Goal: Communication & Community: Answer question/provide support

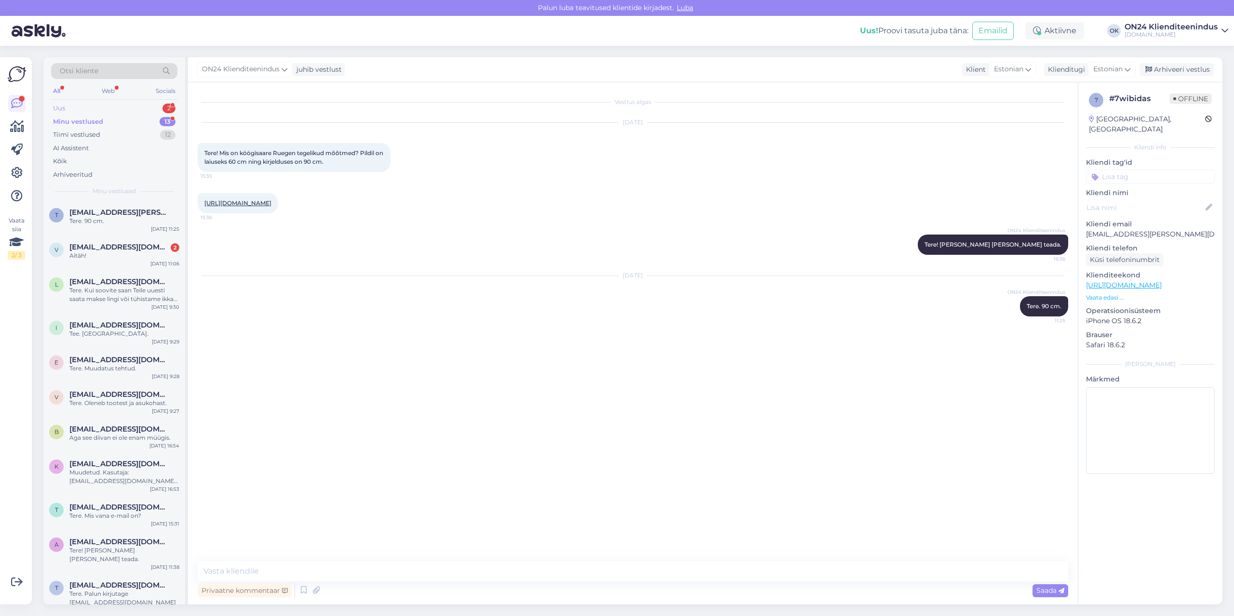
scroll to position [74, 0]
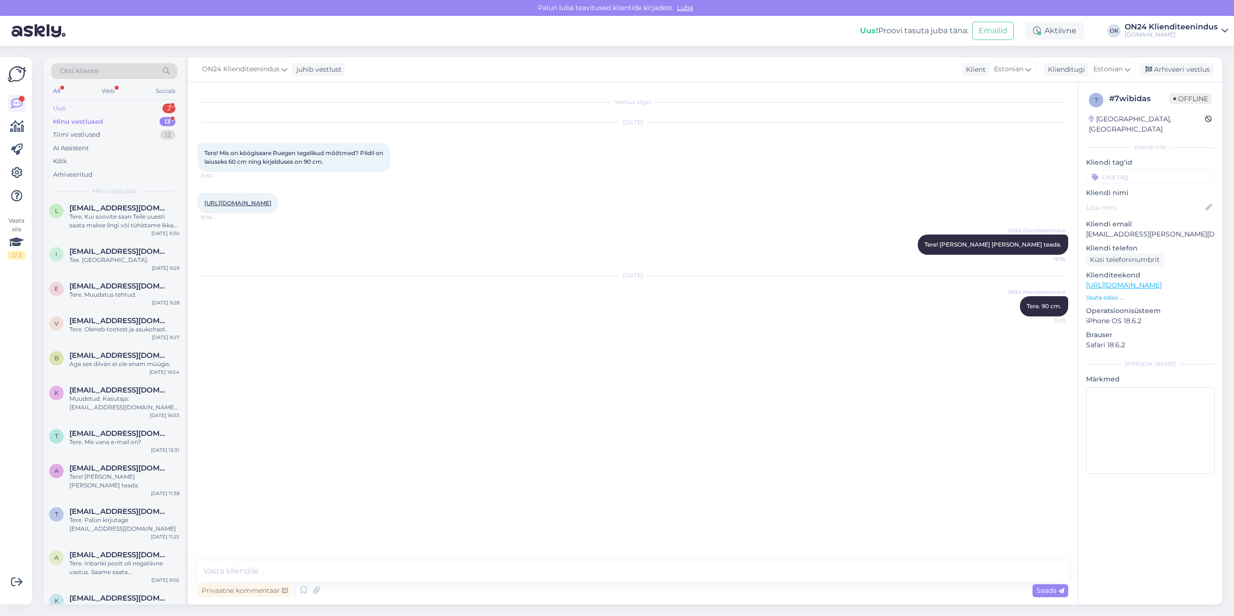
click at [75, 107] on div "Uus 2" at bounding box center [114, 108] width 126 height 13
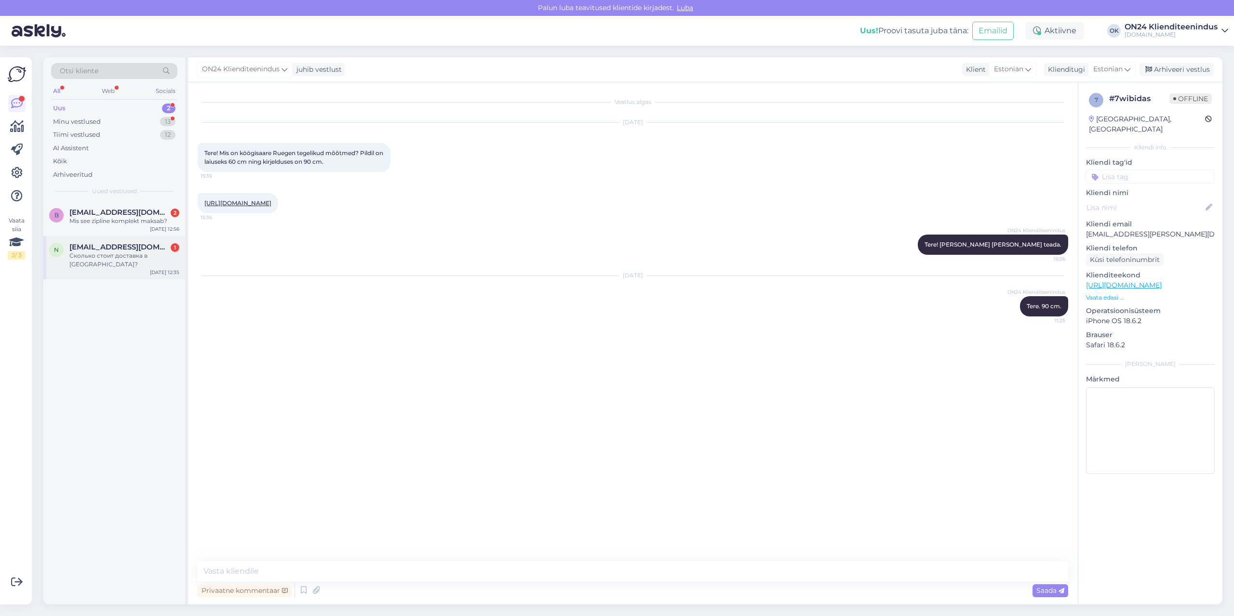
click at [110, 265] on div "n [EMAIL_ADDRESS][DOMAIN_NAME] 1 Сколько стоит доставка в [GEOGRAPHIC_DATA]? [D…" at bounding box center [114, 257] width 142 height 43
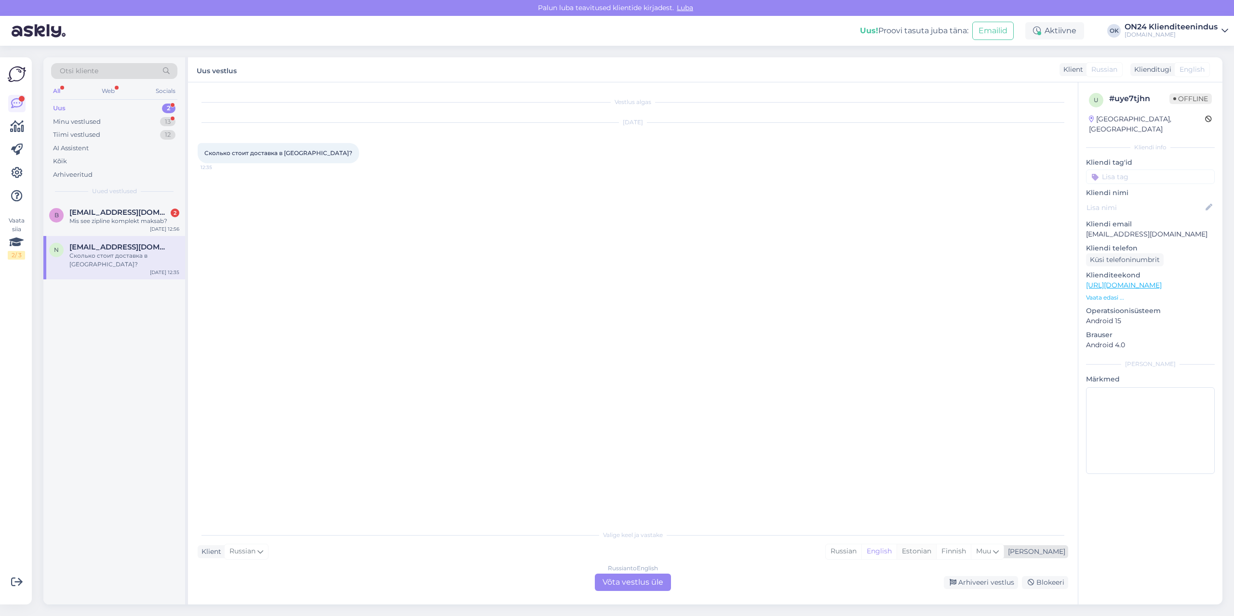
click at [936, 552] on div "Estonian" at bounding box center [916, 552] width 40 height 14
click at [609, 583] on div "Russian to Estonian Võta vestlus üle" at bounding box center [633, 582] width 76 height 17
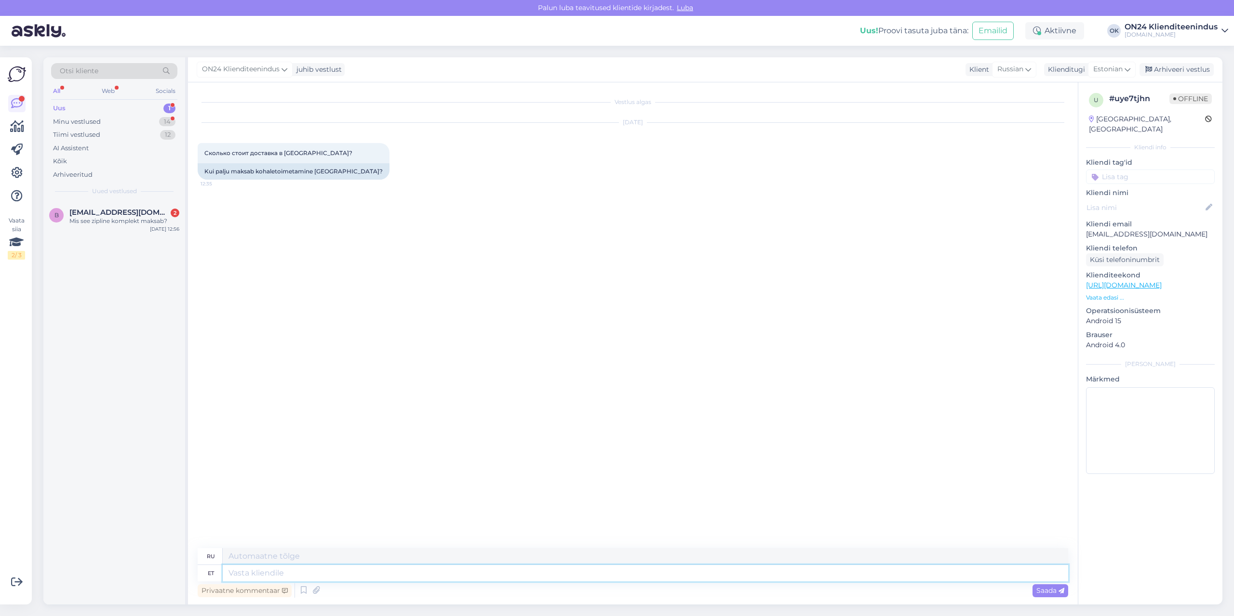
click at [570, 566] on textarea at bounding box center [645, 573] width 845 height 16
type textarea "Tere. O"
type textarea "Привет."
type textarea "Tere. Oleneb aa"
type textarea "Привет. Это зависит от обстоятельств."
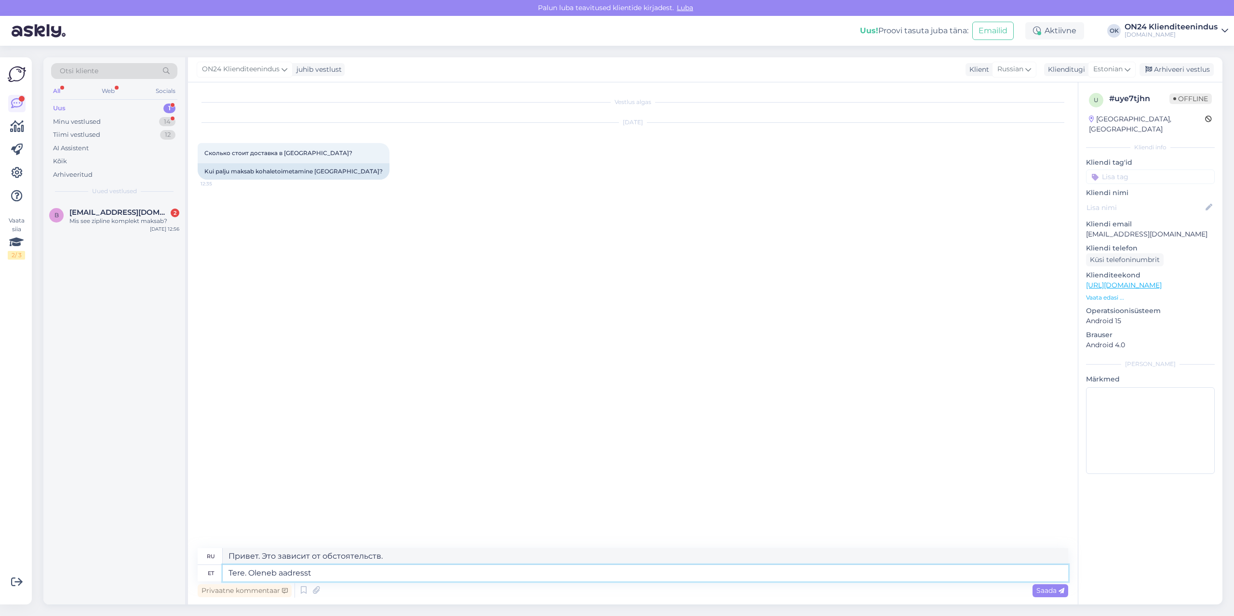
type textarea "Tere. Oleneb aadress"
type textarea "Здравствуйте. Зависит от адреса."
type textarea "Tere. Oleneb aadressist. Kui l"
type textarea "Здравствуйте. Это зависит от адреса. Если"
type textarea "Tere. Oleneb aadressist. Kui lisate t"
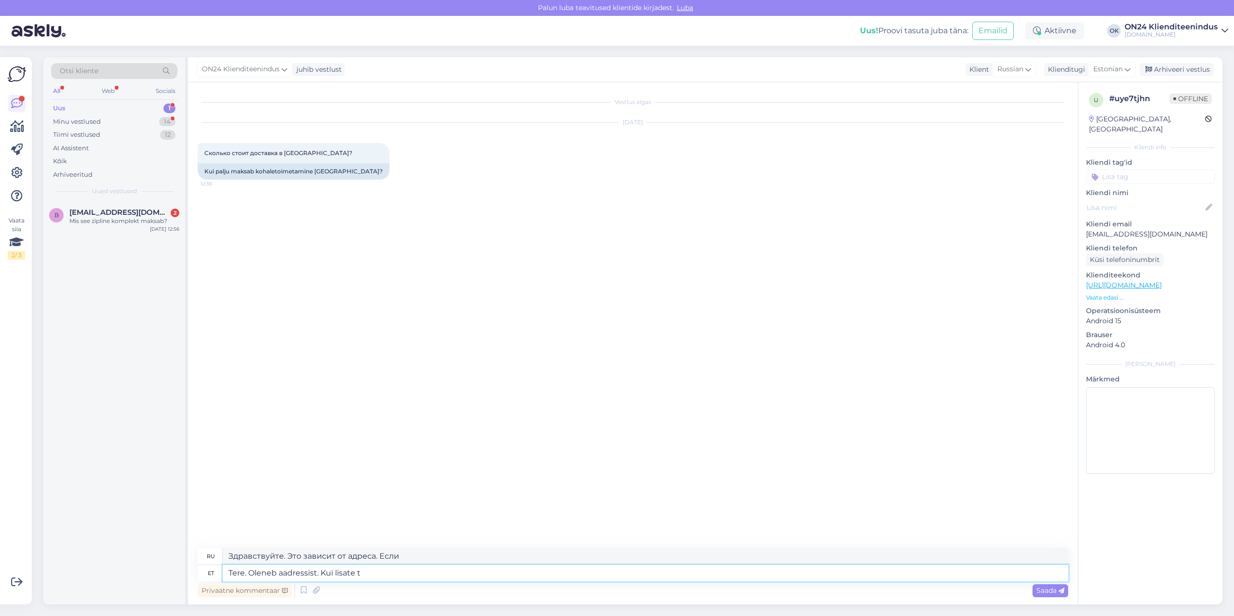
type textarea "Здравствуйте. Зависит от адреса. Если вы добавите"
type textarea "Tere. Oleneb aadressist. [PERSON_NAME] os"
type textarea "Здравствуйте. Зависит от адреса. Если вы добавите товар"
type textarea "Tere. Oleneb aadressist. [PERSON_NAME] ostukorvi ja l"
type textarea "Здравствуйте. Зависит от адреса. Если вы добавите товар в корзину и..."
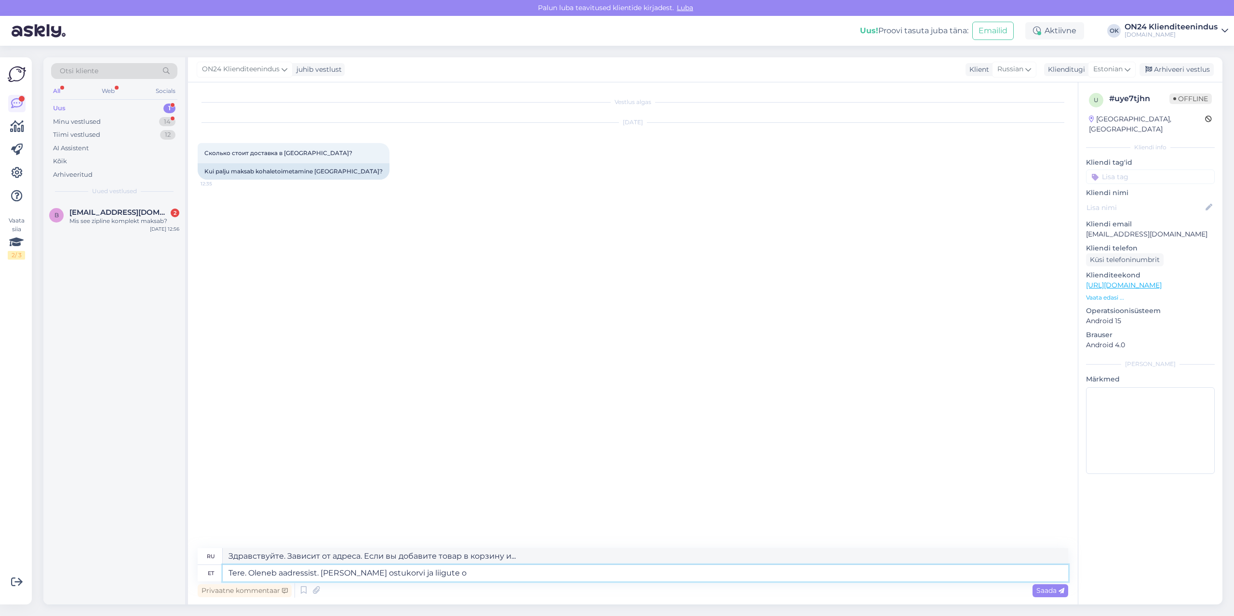
type textarea "Tere. Oleneb aadressist. [PERSON_NAME] ostukorvi ja liigute os"
type textarea "Здравствуйте. Зависит от адреса. Когда вы добавляете товар в корзину и продолжа…"
type textarea "Tere. Oleneb aadressist. [PERSON_NAME] ostukorvi ja liigute ostukorvist e"
type textarea "Здравствуйте. Зависит от адреса. Когда вы добавляете товар в корзину и перемеща…"
type textarea "Tere. Oleneb aadressist. [PERSON_NAME] ostukorvi ja liigute ostukorvist edasi si"
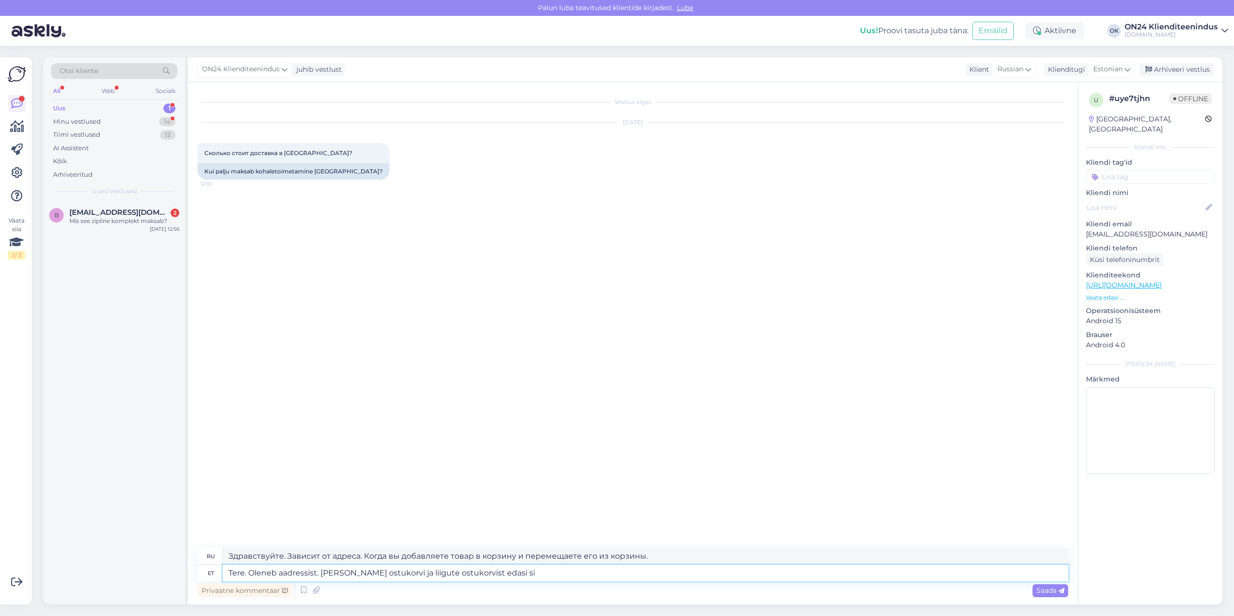
type textarea "Здравствуйте. Зависит от адреса. Когда вы добавляете товар в корзину и переходи…"
type textarea "Tere. Oleneb aadressist. [PERSON_NAME] ostukorvi ja liigute ostukorvist edasi s…"
type textarea "Здравствуйте. Зависит от адреса. Если вы добавите товар в корзину и выйдете из …"
type textarea "Tere. Oleneb aadressist. [PERSON_NAME] ostukorvi ja liigute ostukorvist edasi s…"
type textarea "Здравствуйте. Зависит от адреса. Если вы добавите товар в корзину и продолжите …"
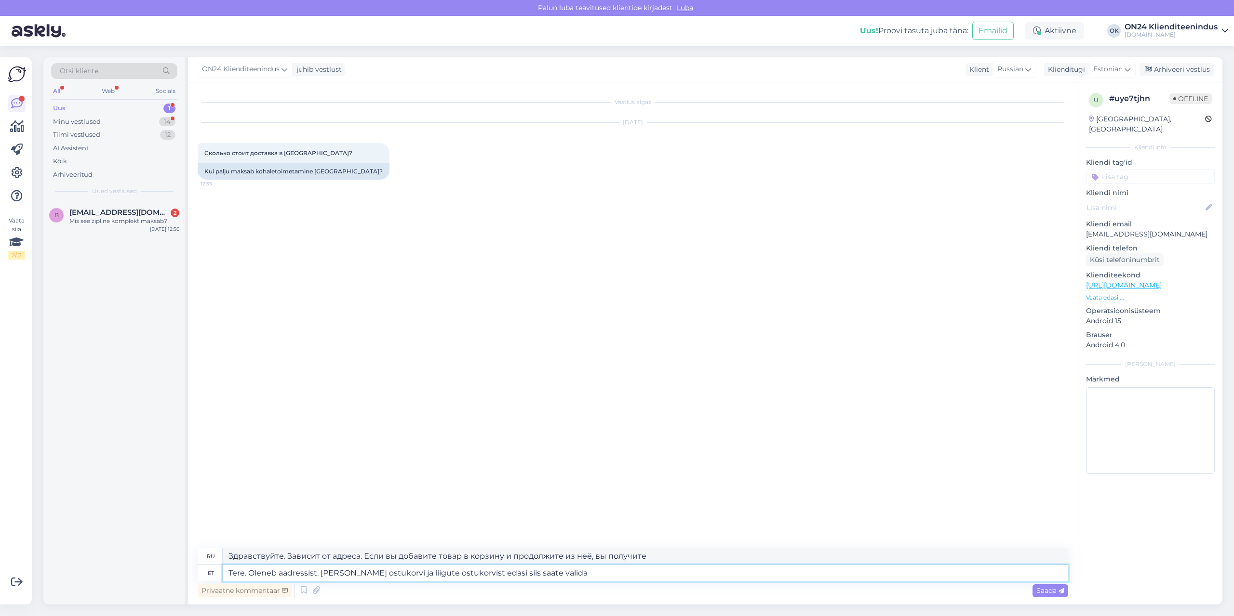
type textarea "Tere. Oleneb aadressist. [PERSON_NAME] ostukorvi ja liigute ostukorvist edasi s…"
type textarea "Здравствуйте. Зависит от адреса. Когда вы добавляете товар в корзину и выходите…"
type textarea "Tere. Oleneb aadressist. [PERSON_NAME] ostukorvi ja liigute ostukorvist edasi s…"
type textarea "Здравствуйте. Зависит от адреса. Когда вы добавляете товар в корзину и выходите…"
type textarea "Tere. Oleneb aadressist. [PERSON_NAME] ostukorvi ja liigute ostukorvist edasi s…"
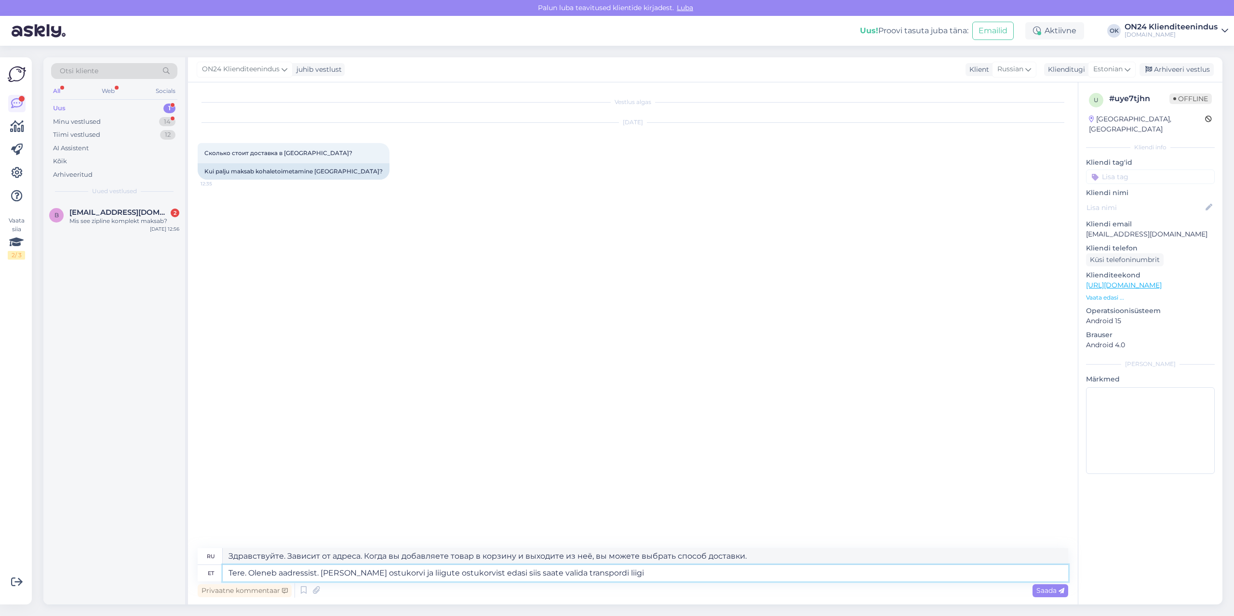
type textarea "Здравствуйте. Зависит от адреса. При добавлении товара в корзину и выходе из не…"
type textarea "Tere. Oleneb aadressist. [PERSON_NAME] ostukorvi ja liigute ostukorvist edasi s…"
type textarea "Здравствуйте. Зависит от адреса. Когда вы добавляете товар в корзину и выходите…"
type textarea "Tere. Oleneb aadressist. [PERSON_NAME] ostukorvi ja liigute ostukorvist edasi s…"
type textarea "Здравствуйте. Зависит от адреса. Когда вы добавляете товар в корзину и выходите…"
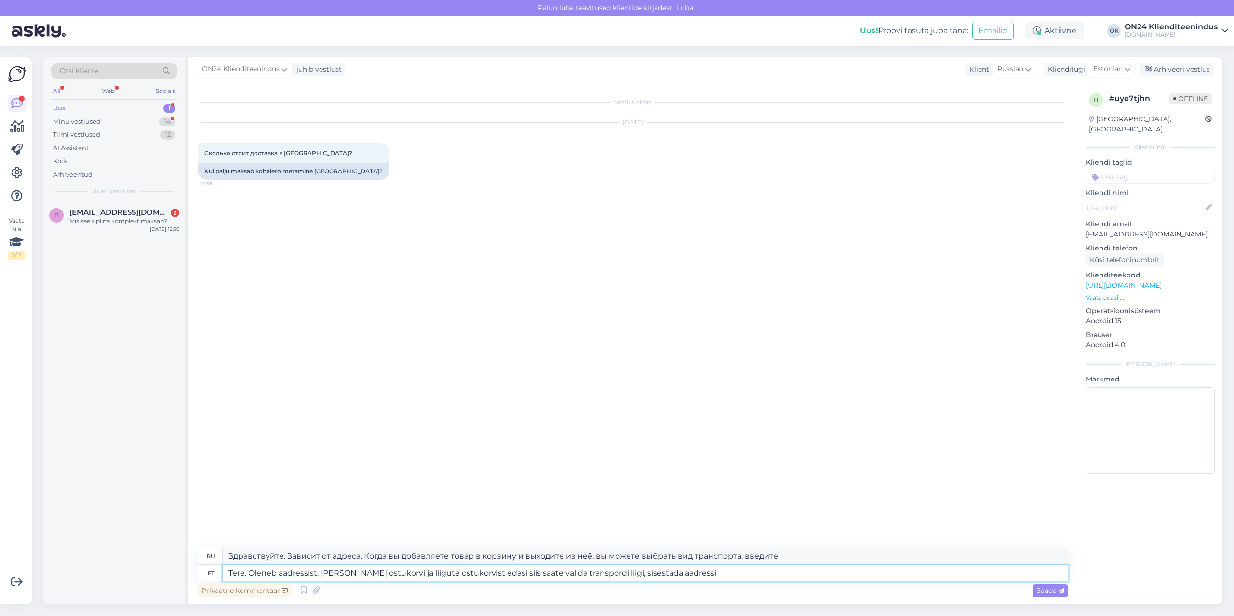
type textarea "Tere. Oleneb aadressist. [PERSON_NAME] ostukorvi ja liigute ostukorvist edasi s…"
type textarea "Здравствуйте. Зависит от адреса. Когда вы добавляете товар в корзину и выходите…"
type textarea "Tere. Oleneb aadressist. [PERSON_NAME] ostukorvi ja liigute ostukorvist edasi s…"
type textarea "Здравствуйте. Зависит от адреса. Когда вы добавляете товар в корзину и выходите…"
type textarea "Tere. Oleneb aadressist. [PERSON_NAME] ostukorvi ja liigute ostukorvist edasi s…"
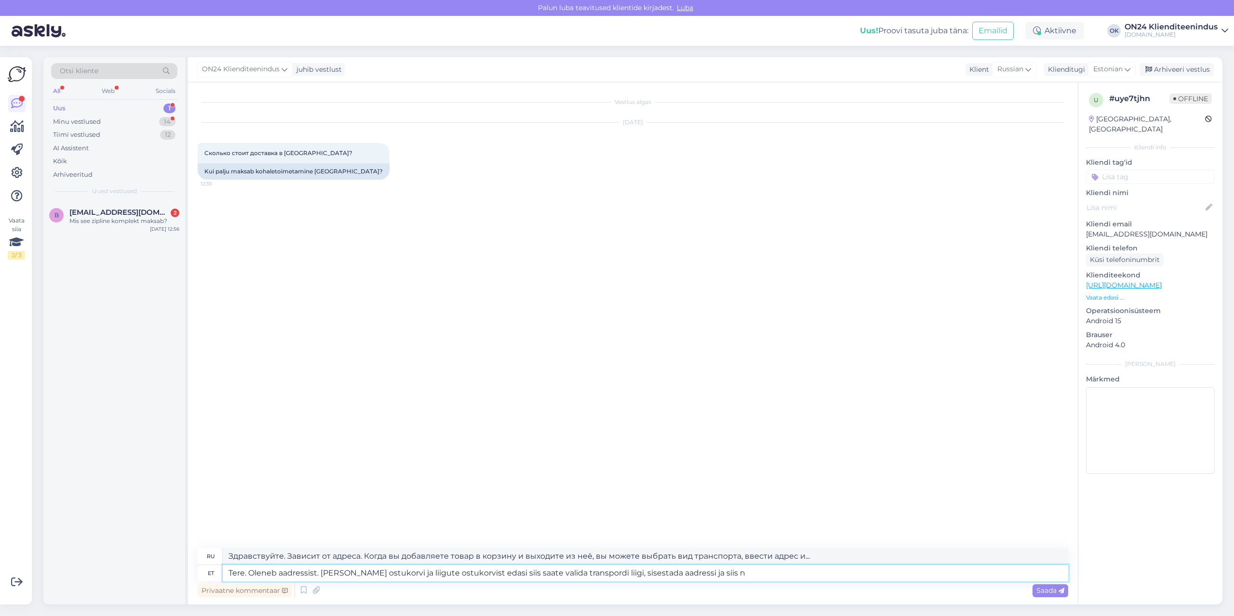
type textarea "Здравствуйте. Зависит от адреса. Когда вы добавляете товар в корзину и выходите…"
type textarea "Tere. Oleneb aadressist. [PERSON_NAME] ostukorvi ja liigute ostukorvist edasi s…"
type textarea "Здравствуйте. Зависит от адреса. Когда вы добавляете товар в корзину и выходите…"
type textarea "Tere. Oleneb aadressist. [PERSON_NAME] ostukorvi ja liigute ostukorvist edasi s…"
type textarea "Здравствуйте. Зависит от адреса. Когда вы добавляете товар в корзину и переходи…"
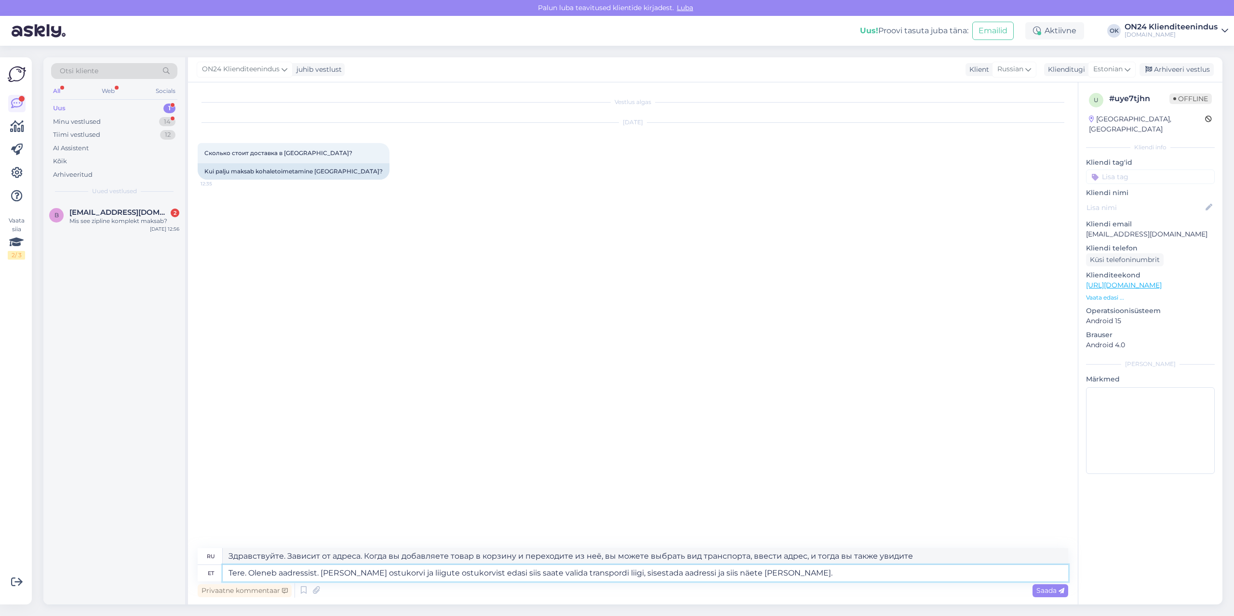
type textarea "Tere. Oleneb aadressist. [PERSON_NAME] ostukorvi ja liigute ostukorvist edasi s…"
type textarea "Здравствуйте. Зависит от адреса. Когда вы добавляете товар в корзину и выходите…"
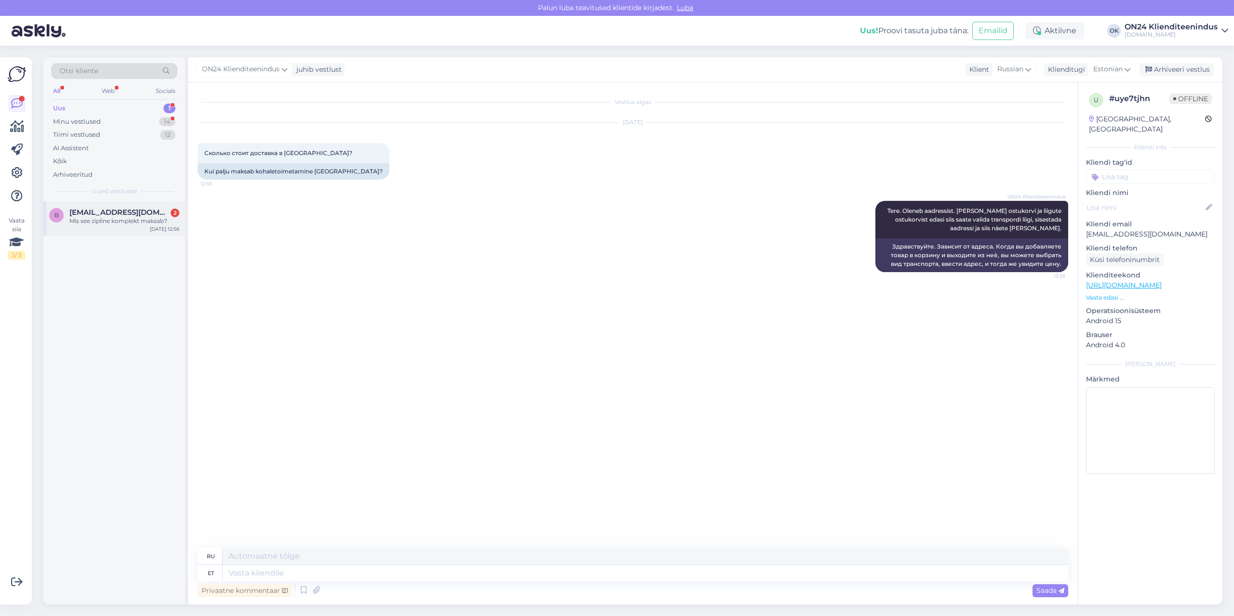
click at [93, 213] on span "[EMAIL_ADDRESS][DOMAIN_NAME]" at bounding box center [119, 212] width 100 height 9
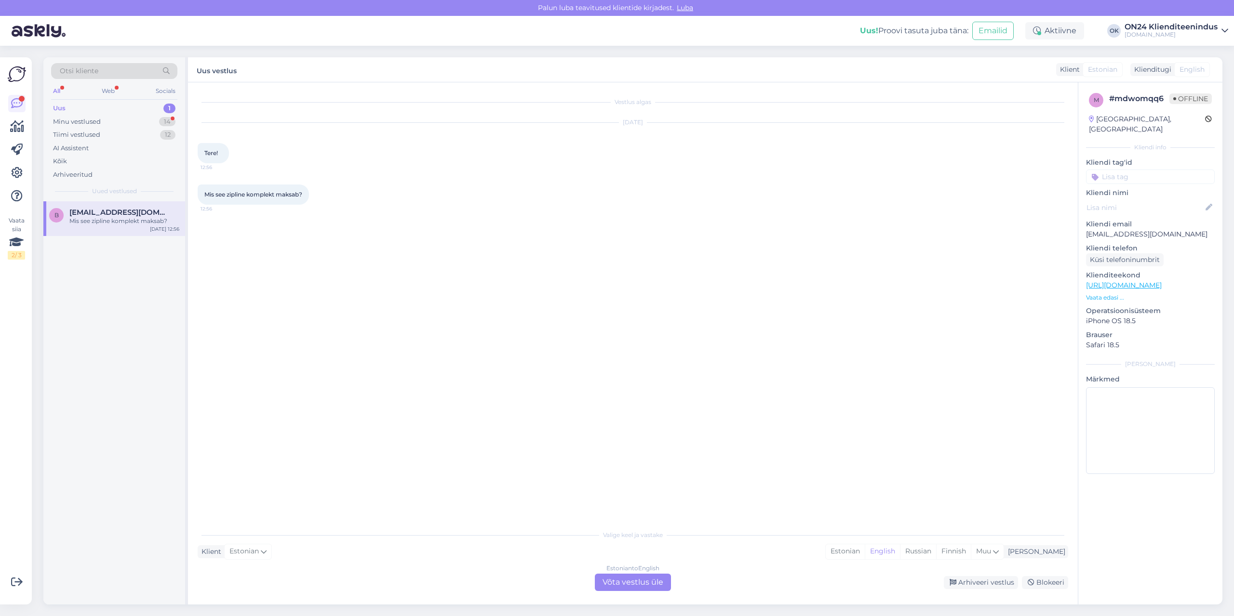
click at [1110, 294] on p "Vaata edasi ..." at bounding box center [1150, 298] width 129 height 9
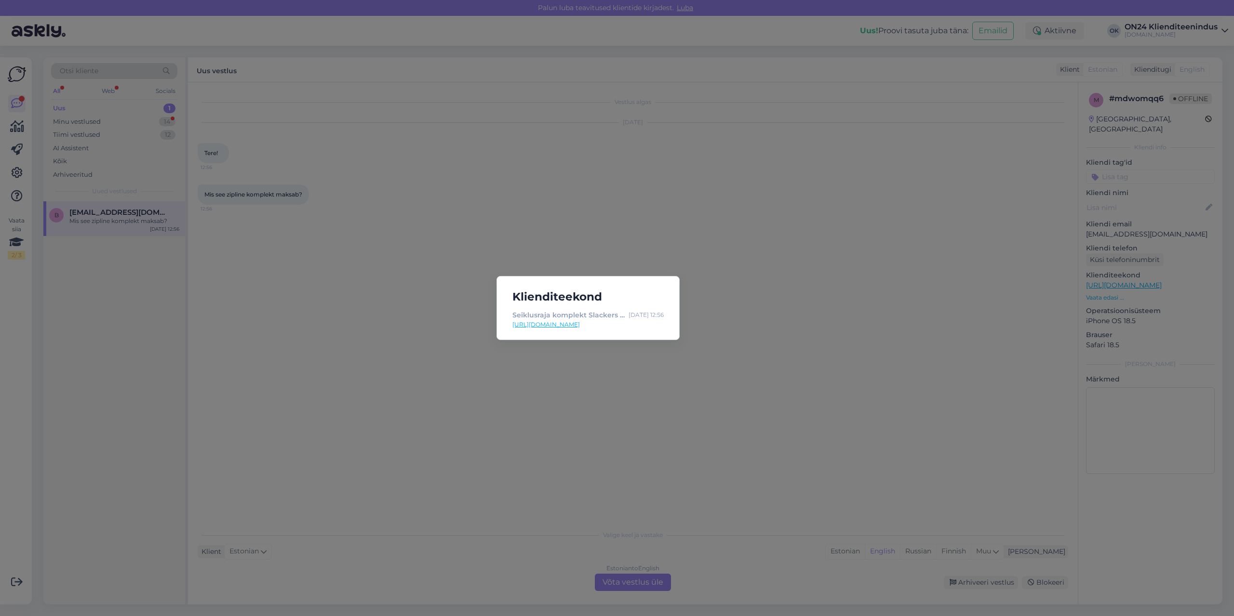
click at [572, 326] on link "[URL][DOMAIN_NAME]" at bounding box center [587, 324] width 151 height 9
click at [420, 327] on div "Klienditeekond Seiklusraja komplekt Slackers Zipline Set Eagle SP-307298 - [DOM…" at bounding box center [617, 308] width 1234 height 616
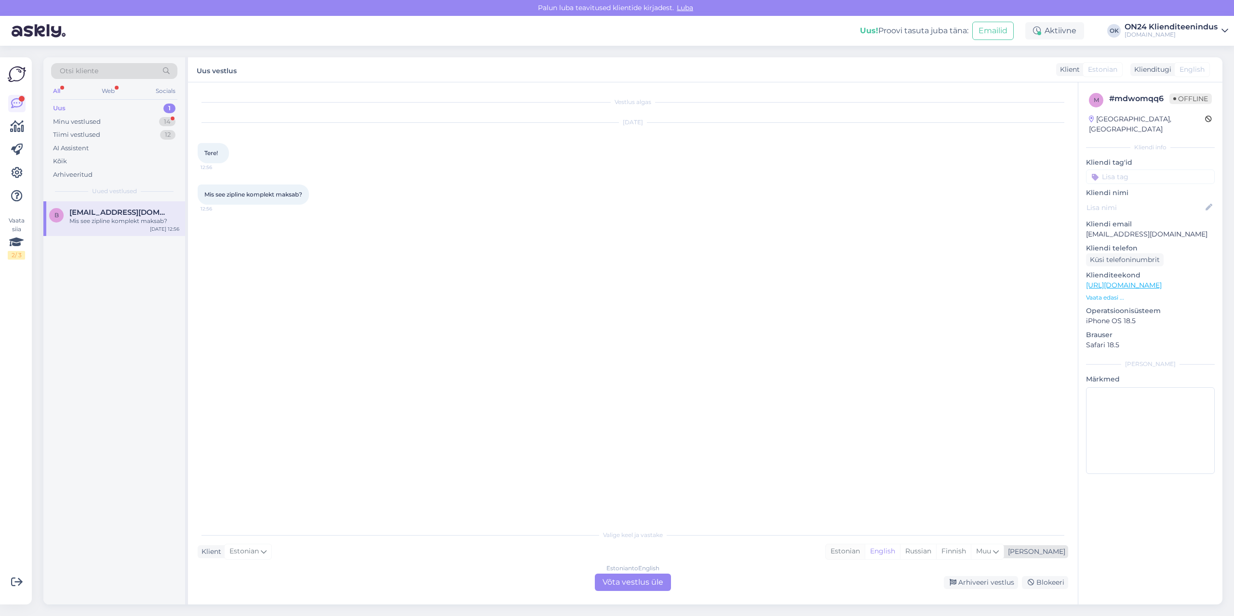
click at [865, 553] on div "Estonian" at bounding box center [845, 552] width 39 height 14
click at [631, 583] on div "Estonian to Estonian Võta vestlus üle" at bounding box center [633, 582] width 76 height 17
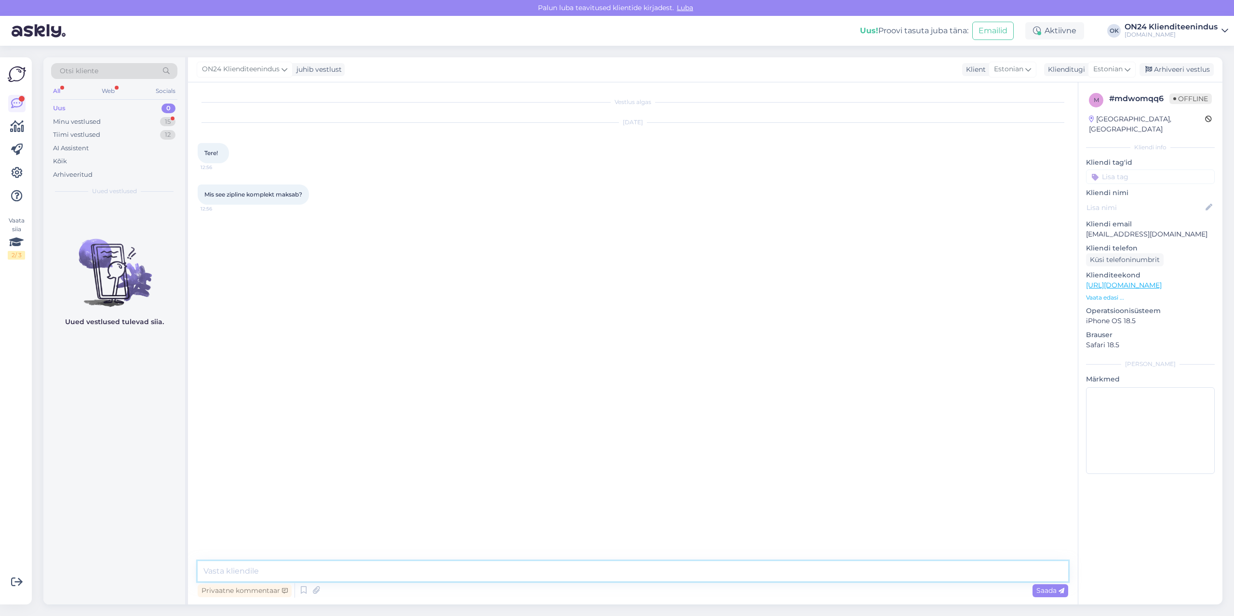
click at [601, 574] on textarea at bounding box center [633, 571] width 870 height 20
type textarea "Tere. See toode ei ole enam saadaval."
click at [94, 119] on div "Minu vestlused" at bounding box center [77, 122] width 48 height 10
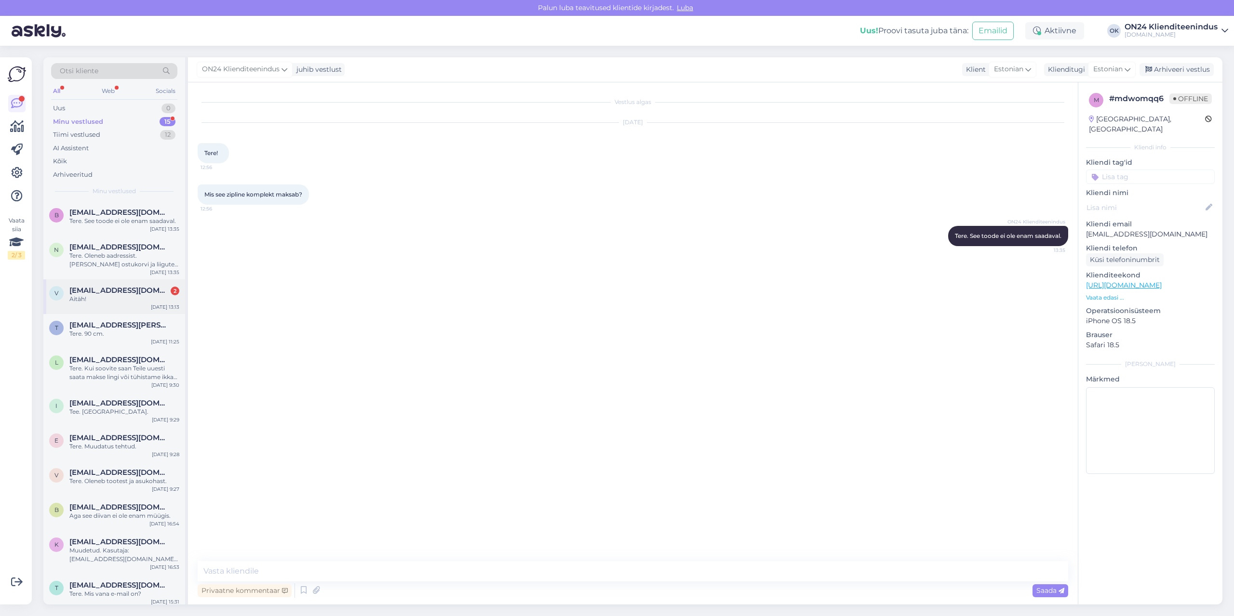
click at [102, 292] on span "[EMAIL_ADDRESS][DOMAIN_NAME]" at bounding box center [119, 290] width 100 height 9
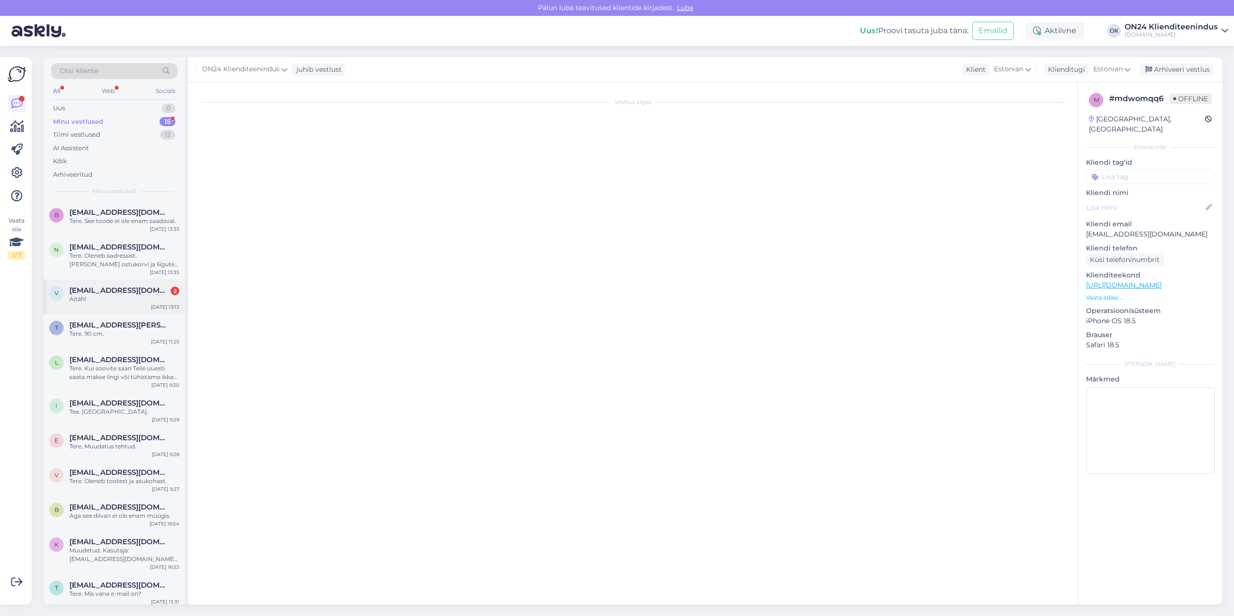
scroll to position [443, 0]
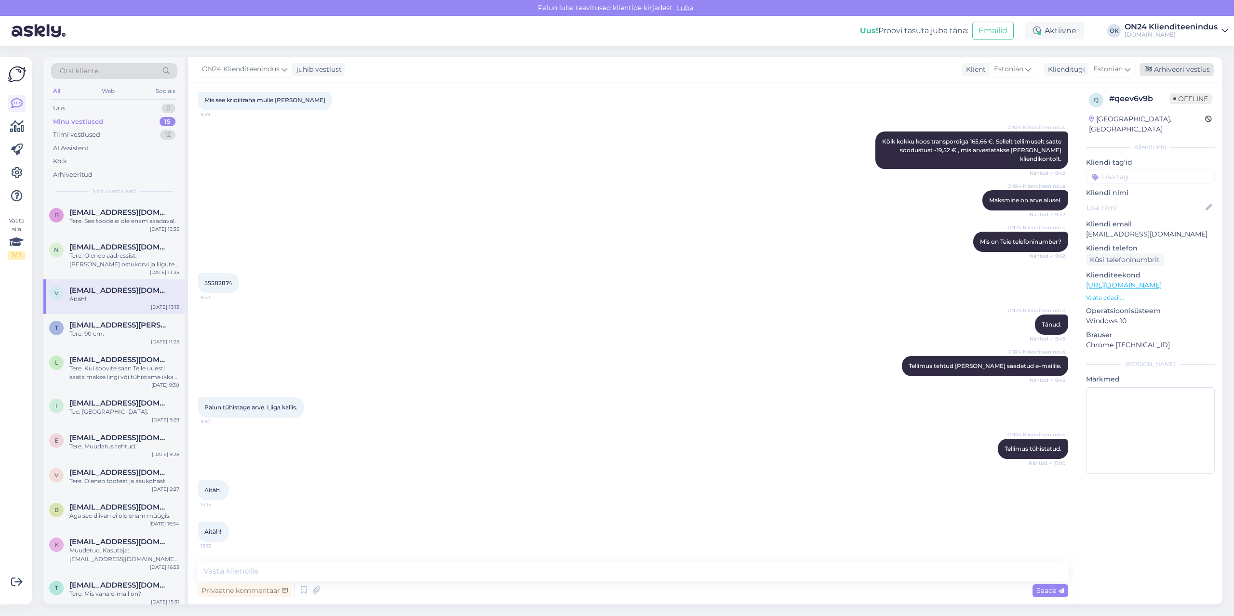
click at [1172, 72] on div "Arhiveeri vestlus" at bounding box center [1176, 69] width 74 height 13
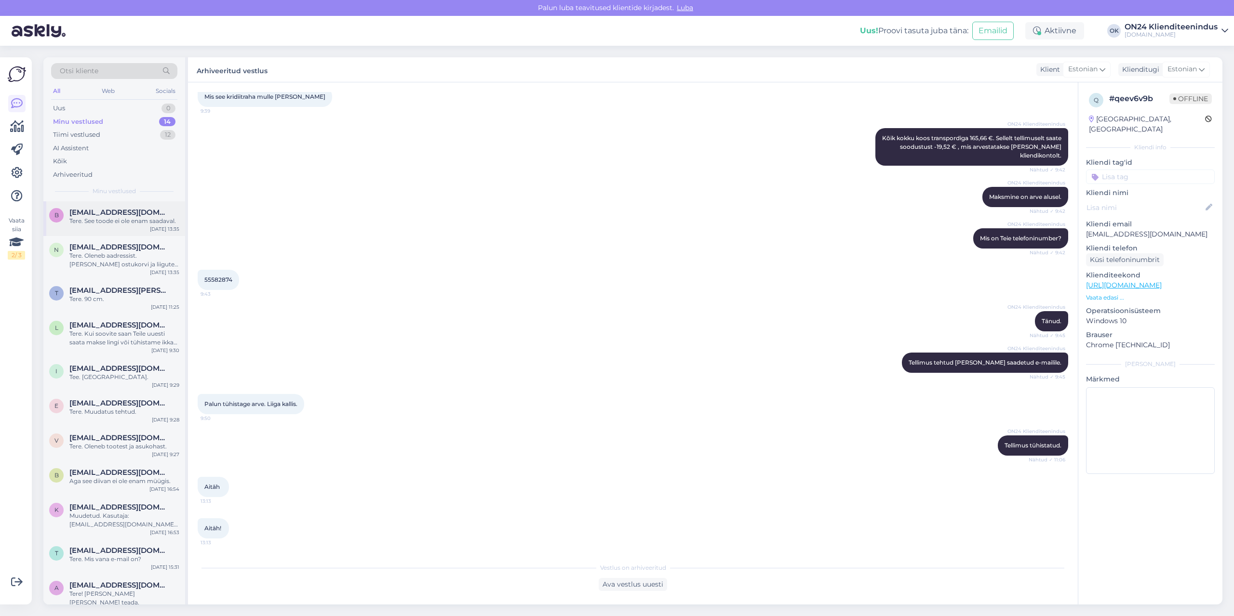
click at [130, 222] on div "Tere. See toode ei ole enam saadaval." at bounding box center [124, 221] width 110 height 9
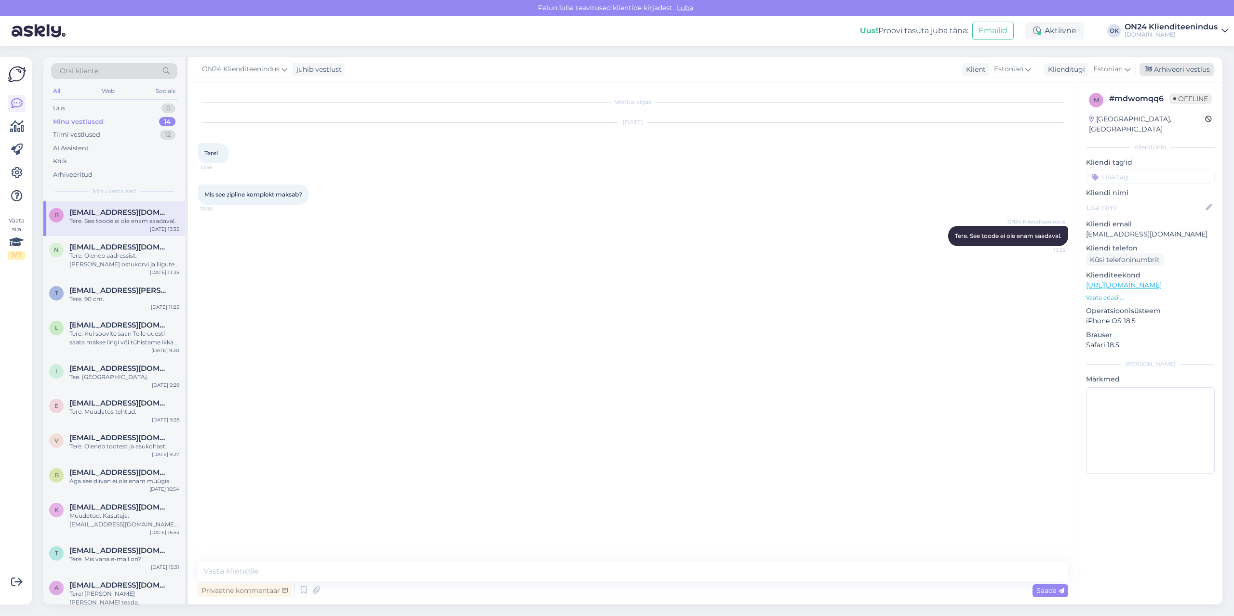
click at [1172, 65] on div "Arhiveeri vestlus" at bounding box center [1176, 69] width 74 height 13
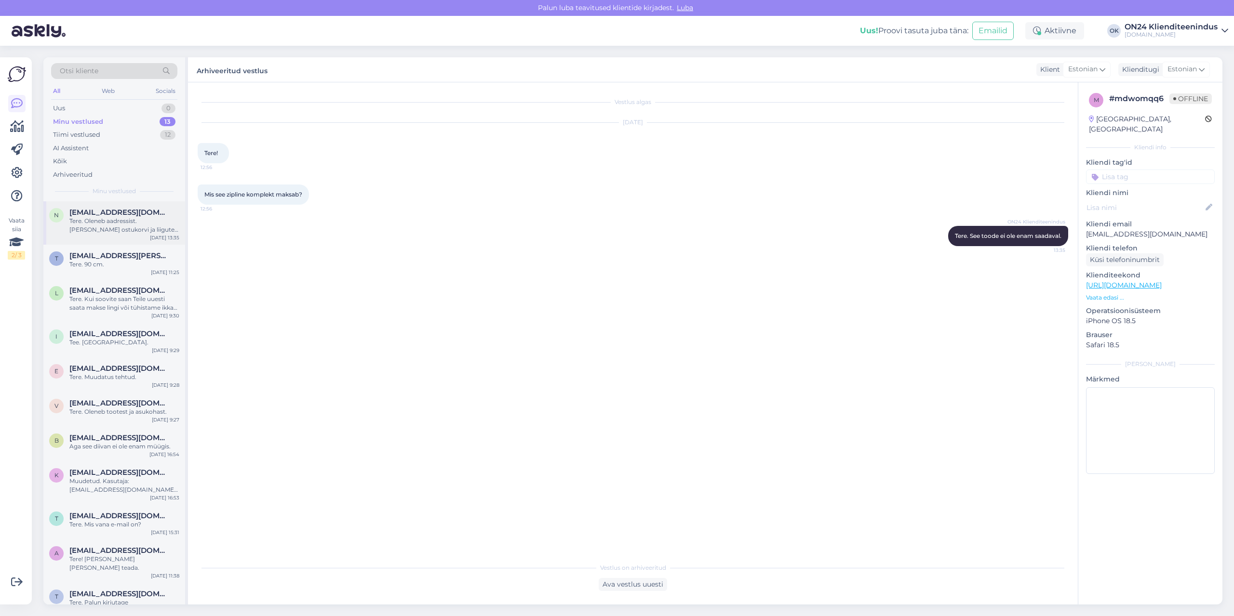
click at [77, 219] on div "Tere. Oleneb aadressist. [PERSON_NAME] ostukorvi ja liigute ostukorvist edasi s…" at bounding box center [124, 225] width 110 height 17
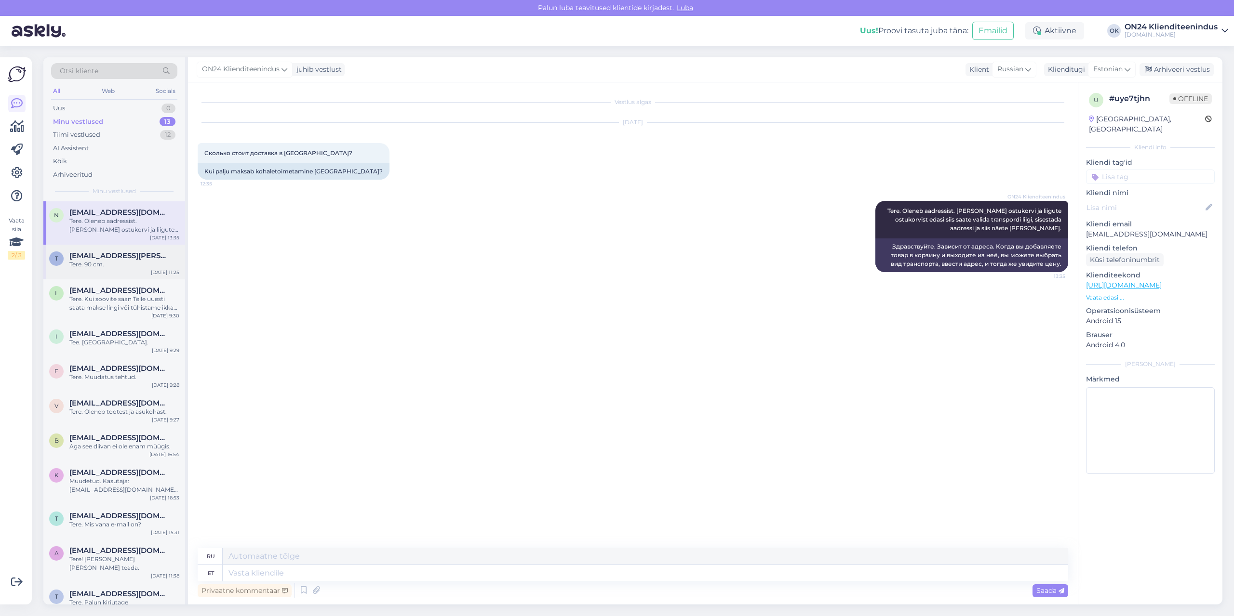
click at [96, 261] on div "Tere. 90 cm." at bounding box center [124, 264] width 110 height 9
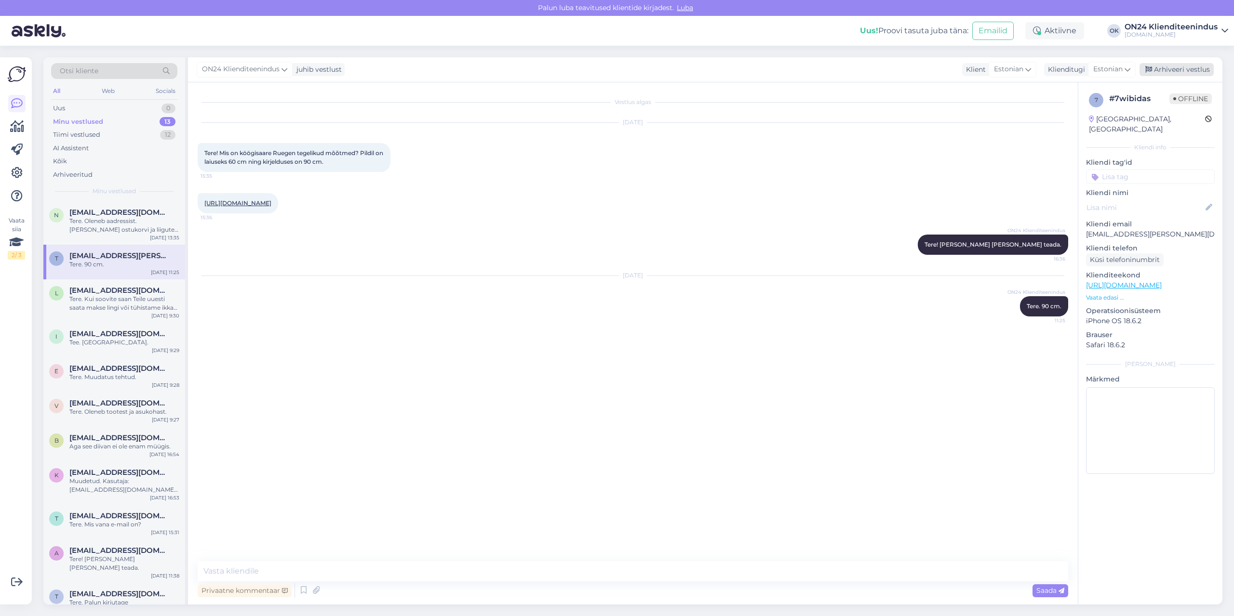
click at [1172, 68] on div "Arhiveeri vestlus" at bounding box center [1176, 69] width 74 height 13
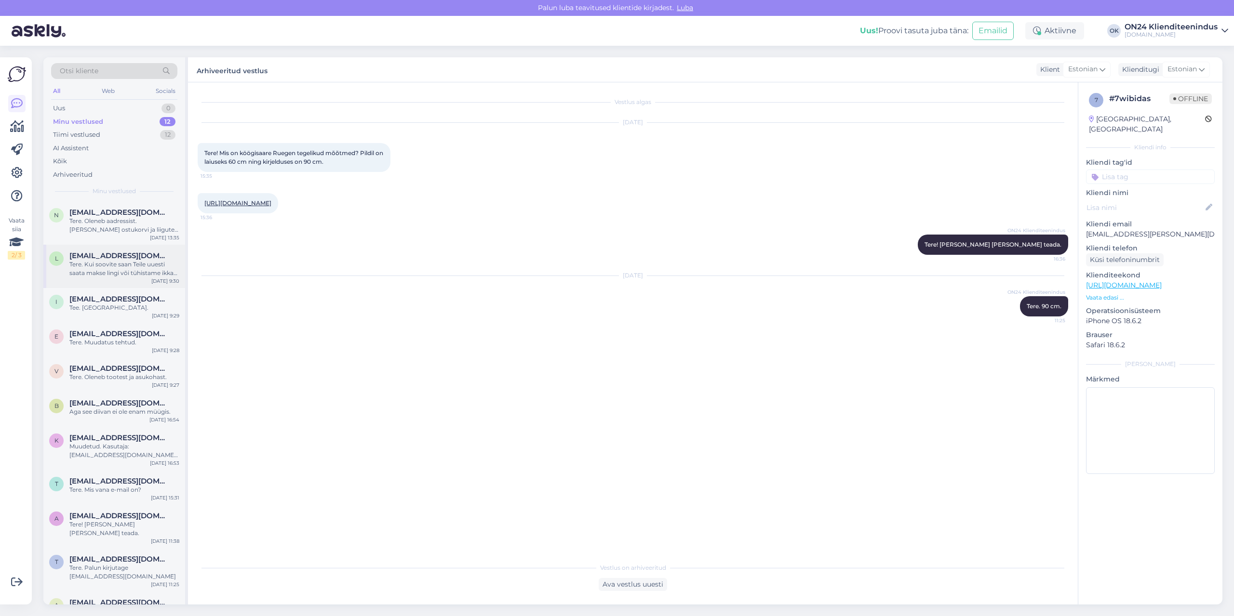
click at [138, 253] on span "[EMAIL_ADDRESS][DOMAIN_NAME]" at bounding box center [119, 256] width 100 height 9
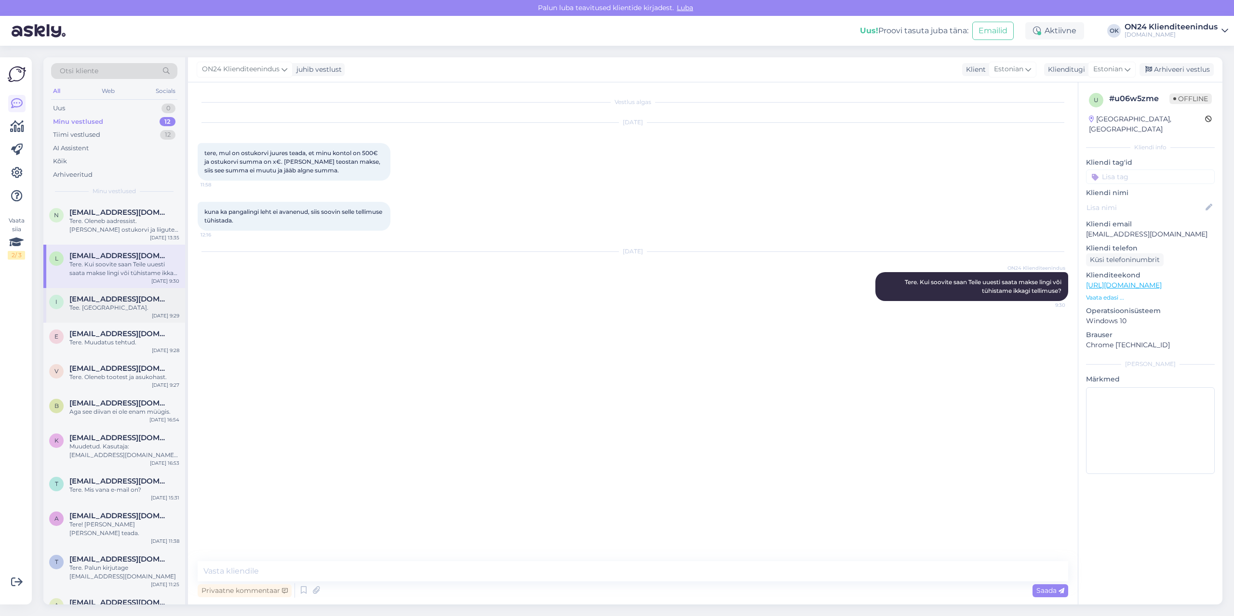
click at [126, 307] on div "Tee. [GEOGRAPHIC_DATA]." at bounding box center [124, 308] width 110 height 9
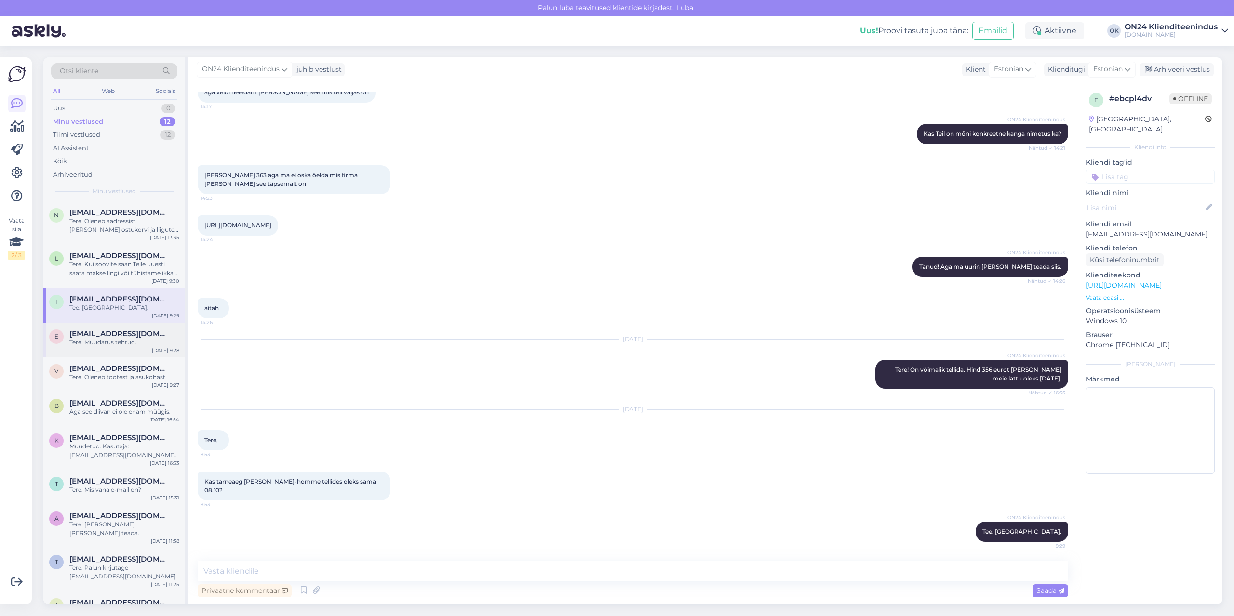
click at [112, 334] on span "[EMAIL_ADDRESS][DOMAIN_NAME]" at bounding box center [119, 334] width 100 height 9
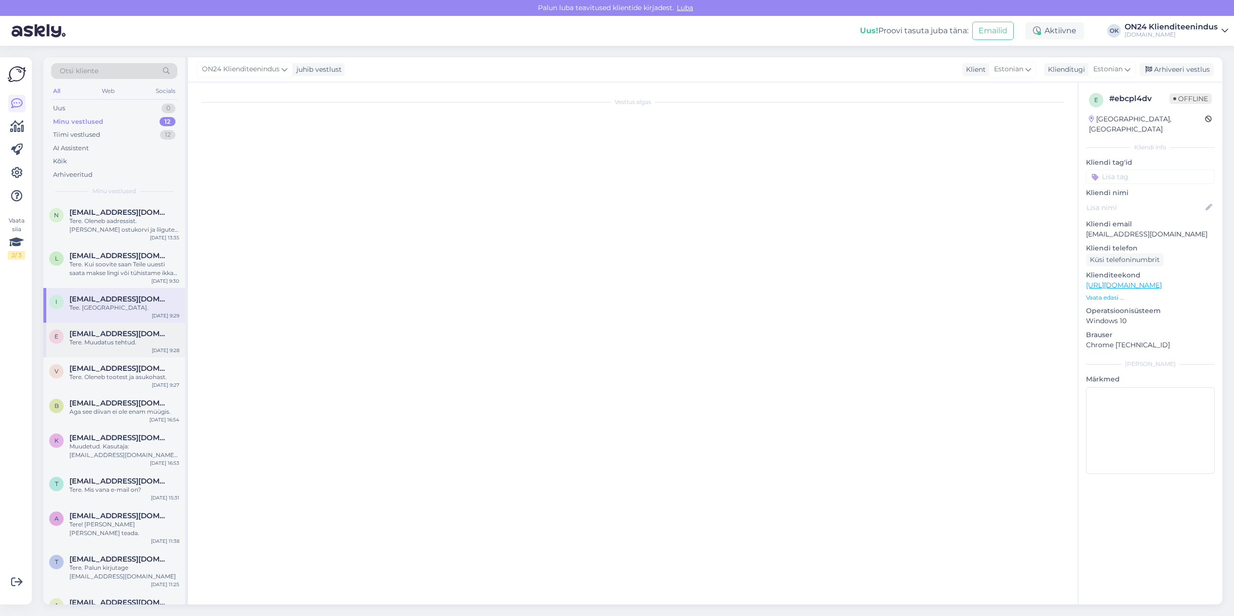
scroll to position [0, 0]
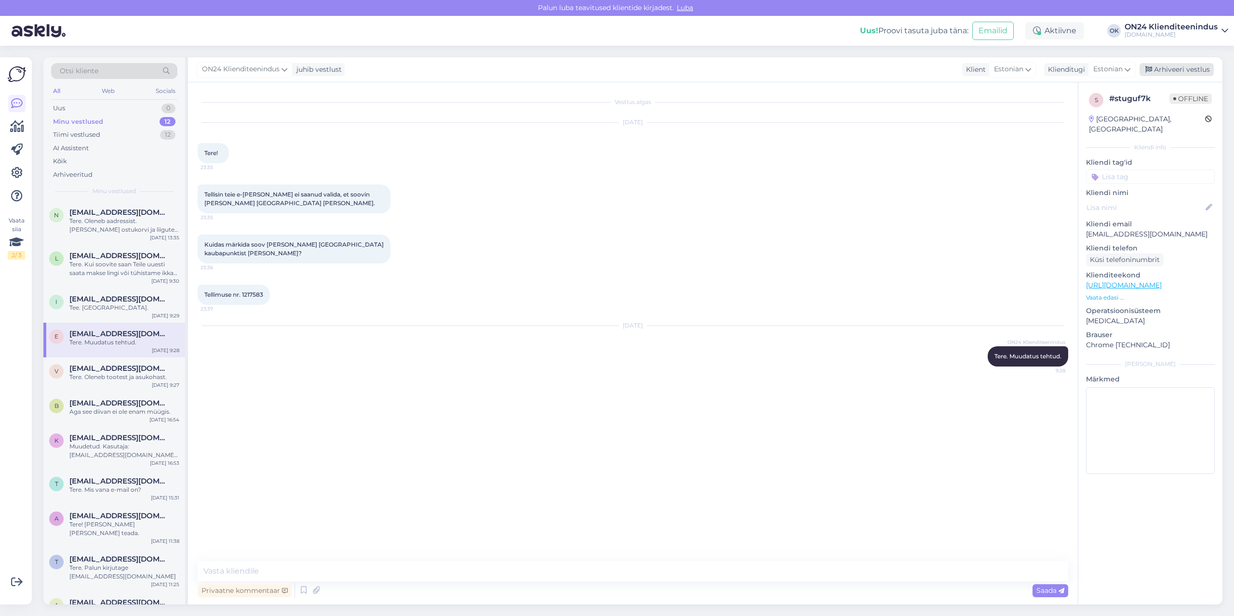
click at [1166, 72] on div "Arhiveeri vestlus" at bounding box center [1176, 69] width 74 height 13
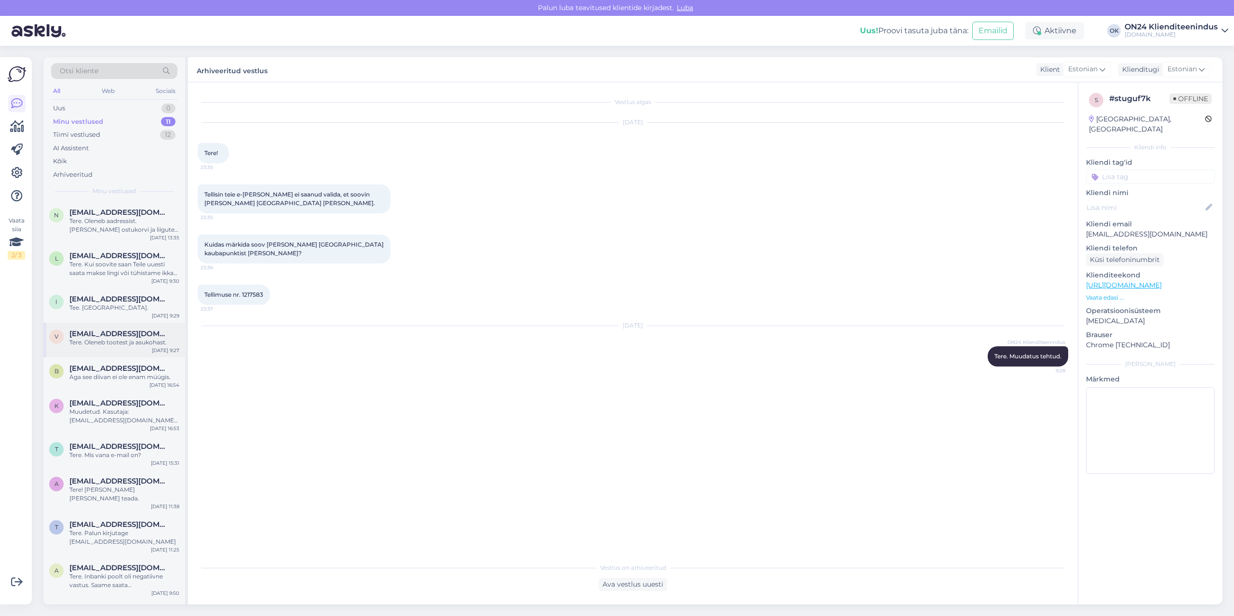
click at [120, 347] on div "v [EMAIL_ADDRESS][DOMAIN_NAME] Tere. Oleneb tootest ja asukohast. [DATE] 9:27" at bounding box center [114, 340] width 142 height 35
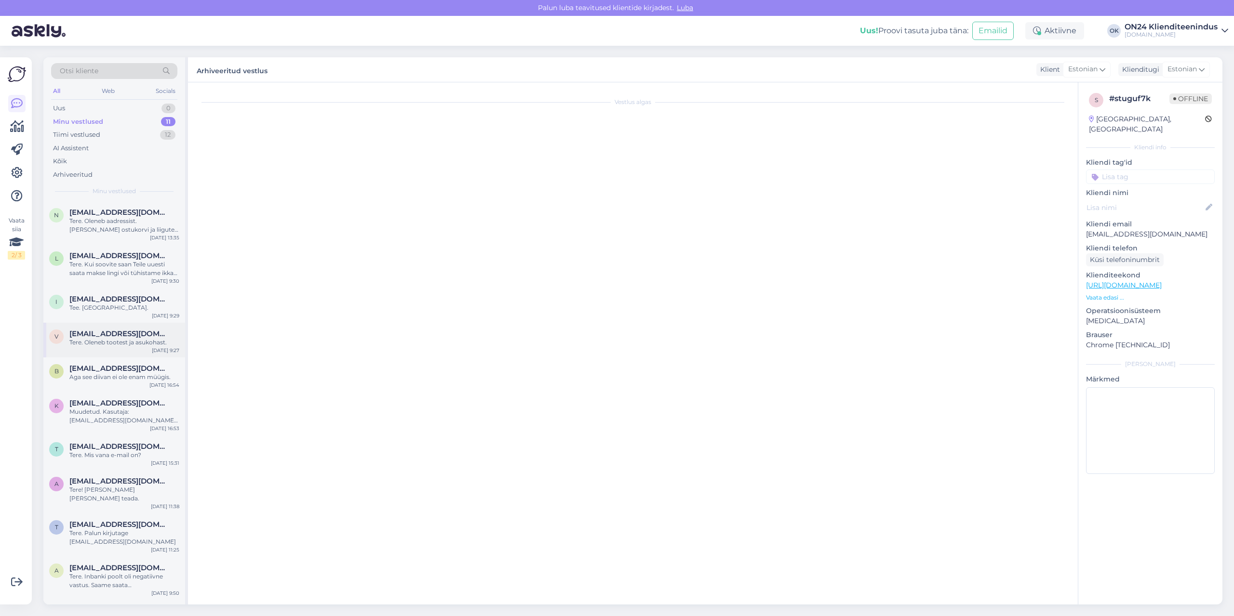
scroll to position [510, 0]
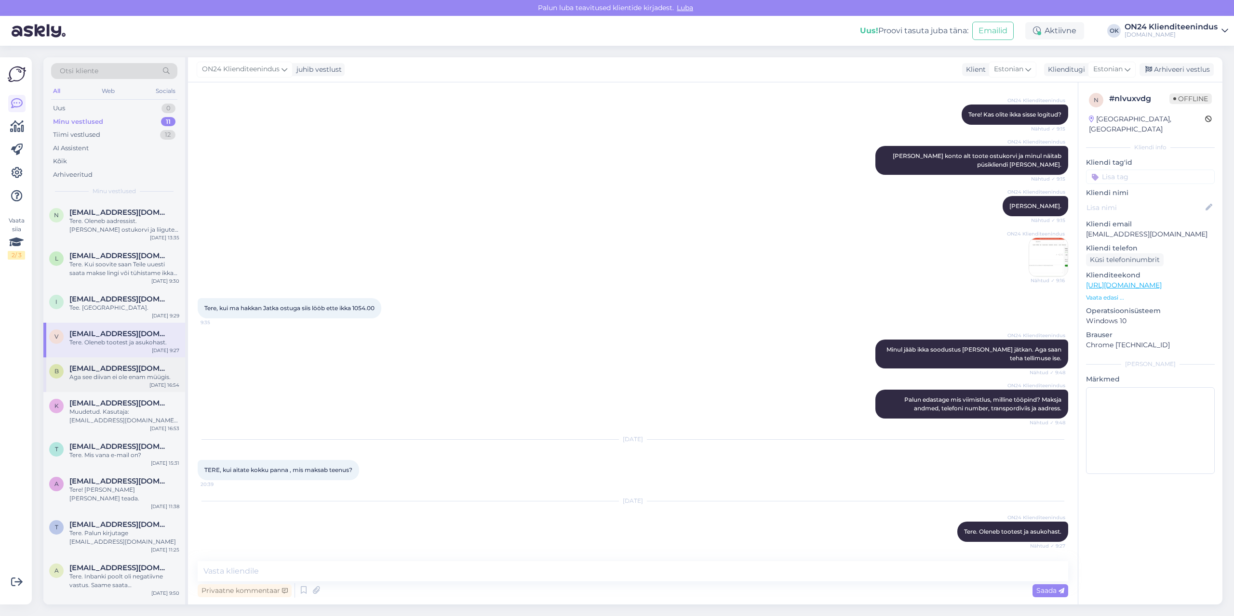
click at [113, 377] on div "Aga see diivan ei ole enam müügis." at bounding box center [124, 377] width 110 height 9
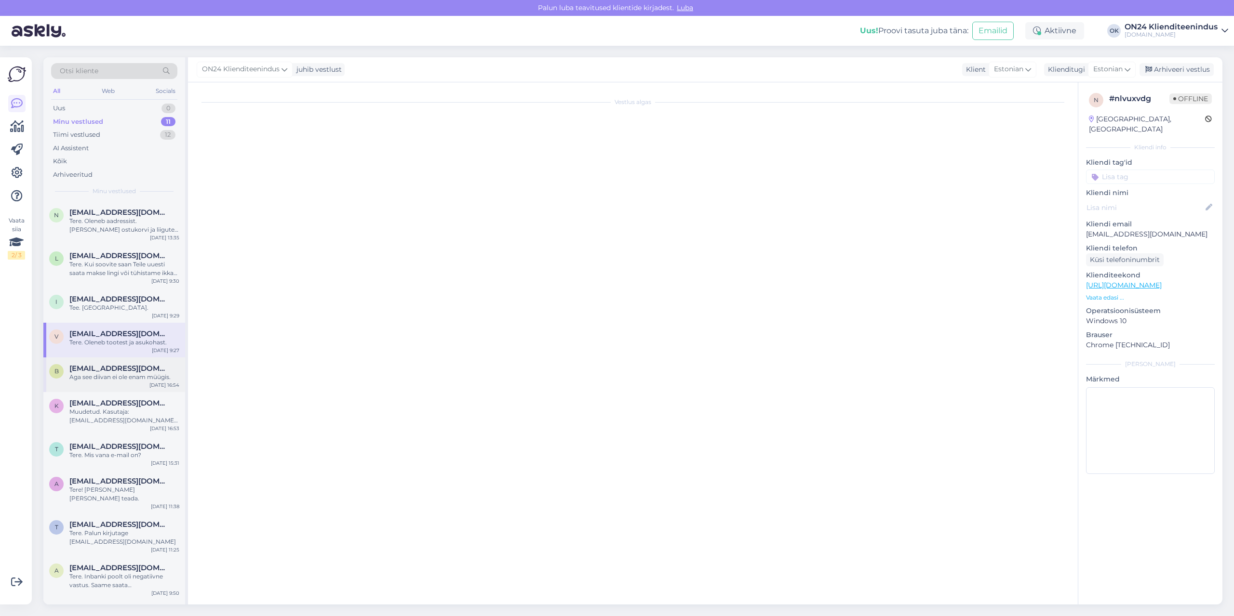
scroll to position [0, 0]
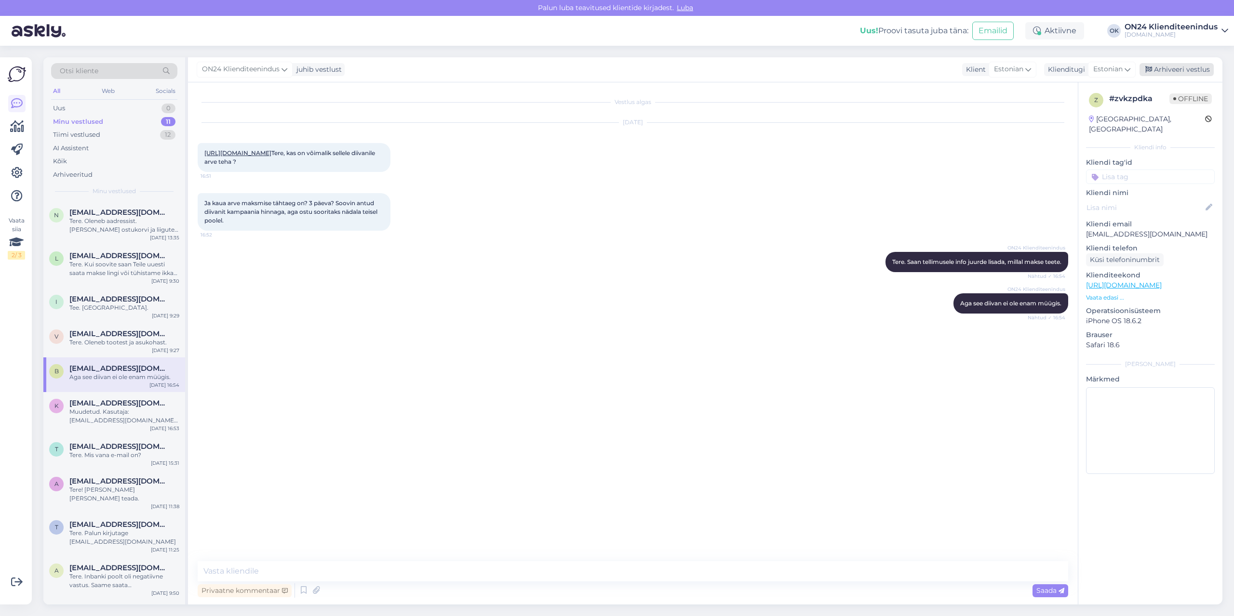
click at [1167, 71] on div "Arhiveeri vestlus" at bounding box center [1176, 69] width 74 height 13
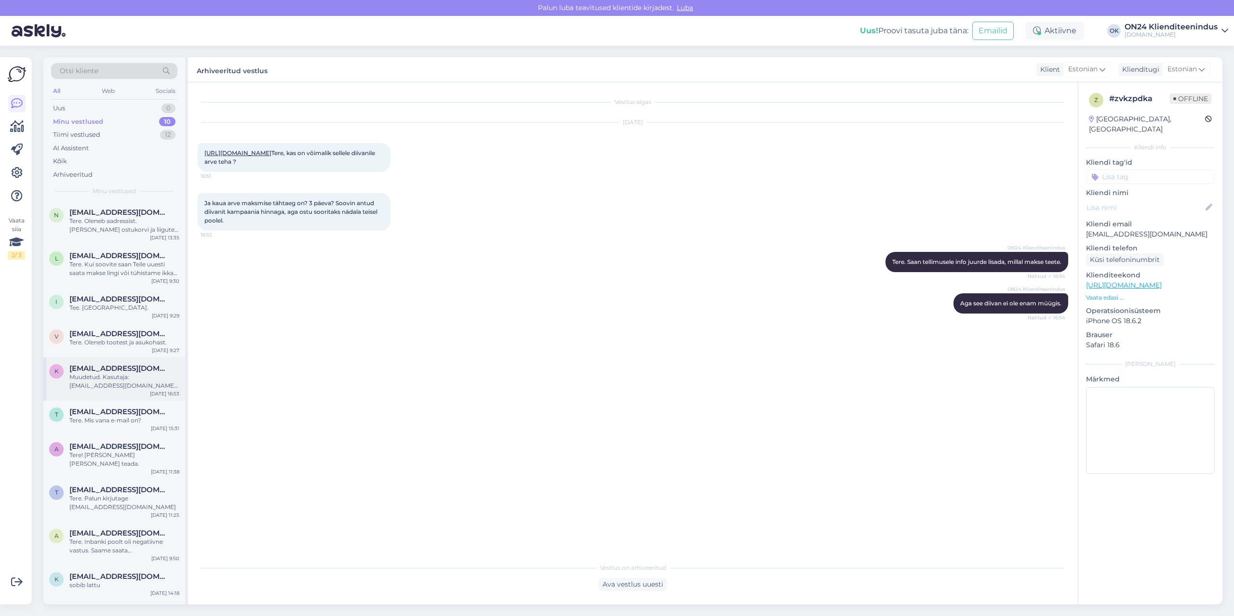
click at [140, 368] on span "[EMAIL_ADDRESS][DOMAIN_NAME]" at bounding box center [119, 368] width 100 height 9
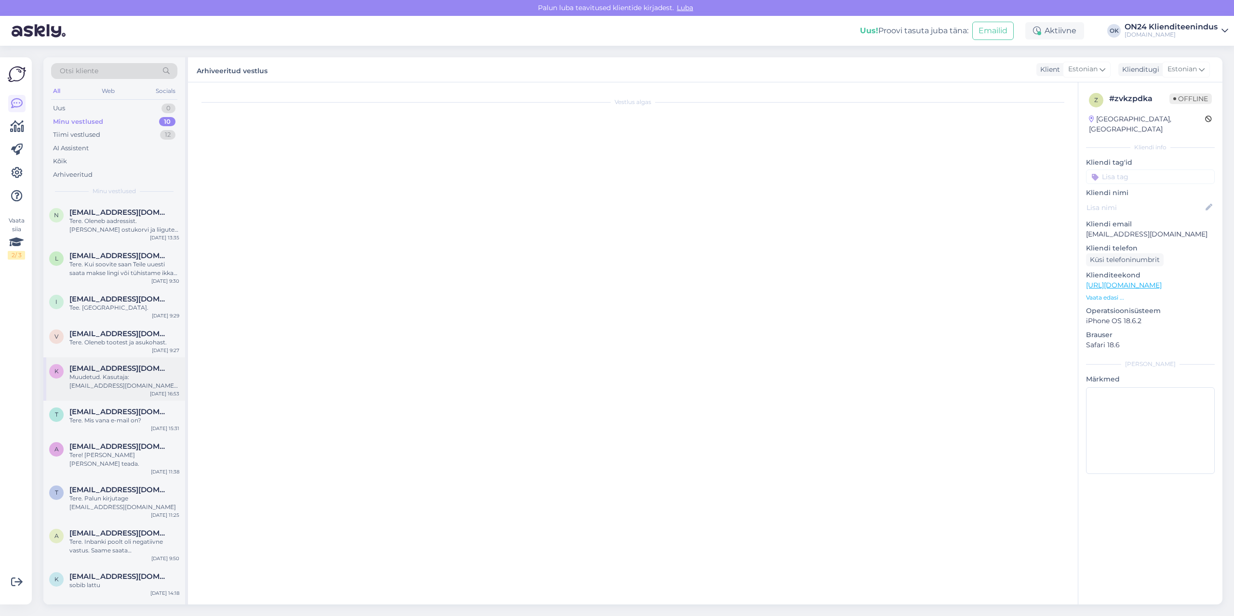
scroll to position [340, 0]
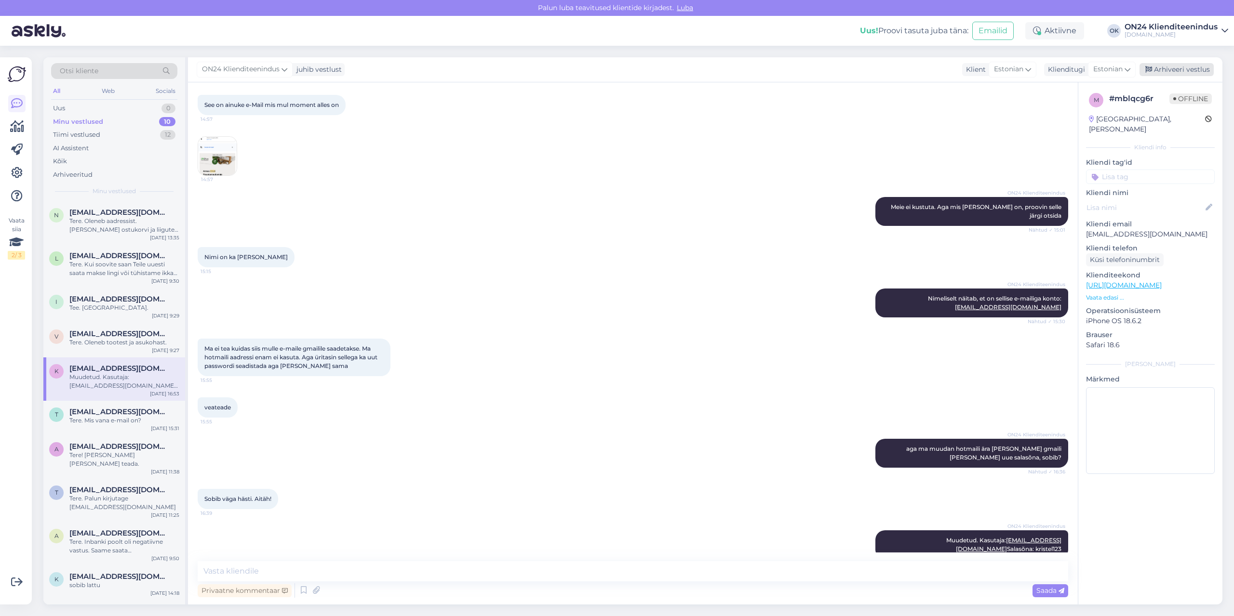
click at [1184, 67] on div "Arhiveeri vestlus" at bounding box center [1176, 69] width 74 height 13
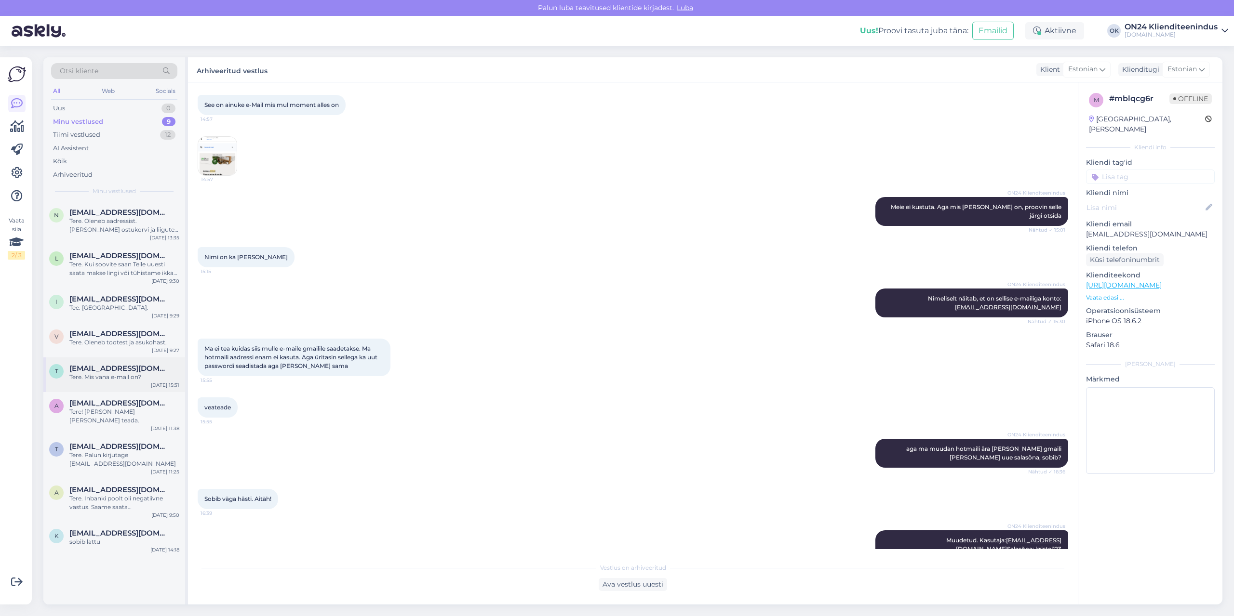
click at [89, 370] on span "[EMAIL_ADDRESS][DOMAIN_NAME]" at bounding box center [119, 368] width 100 height 9
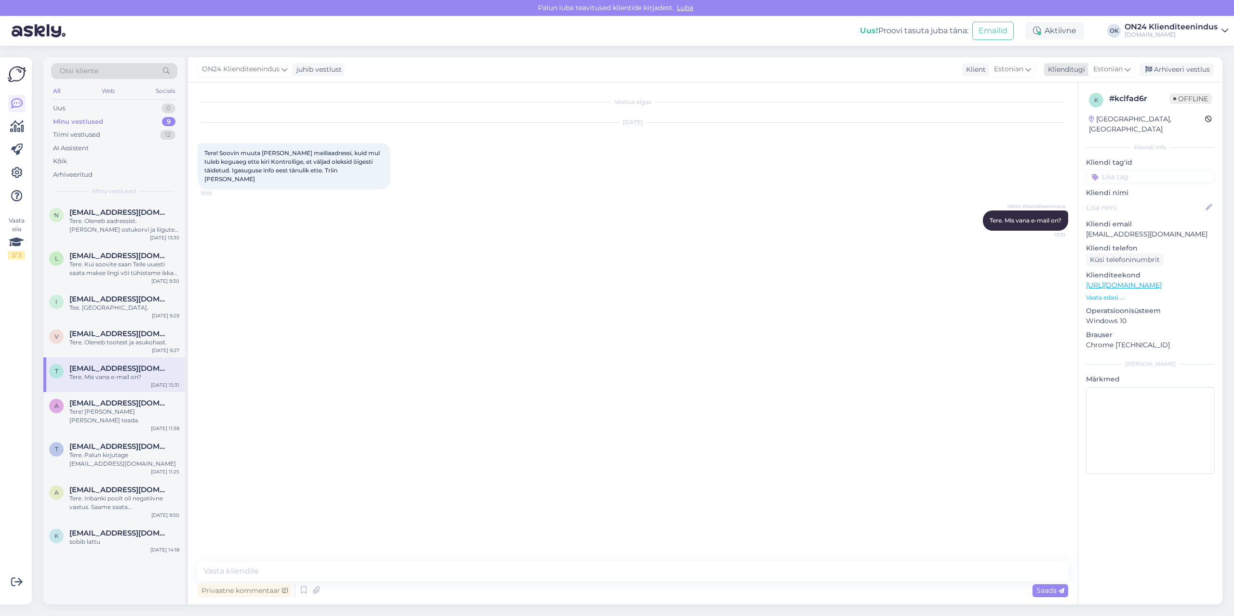
drag, startPoint x: 1156, startPoint y: 68, endPoint x: 1146, endPoint y: 70, distance: 10.8
click at [1156, 67] on div "Arhiveeri vestlus" at bounding box center [1176, 69] width 74 height 13
